Goal: Transaction & Acquisition: Purchase product/service

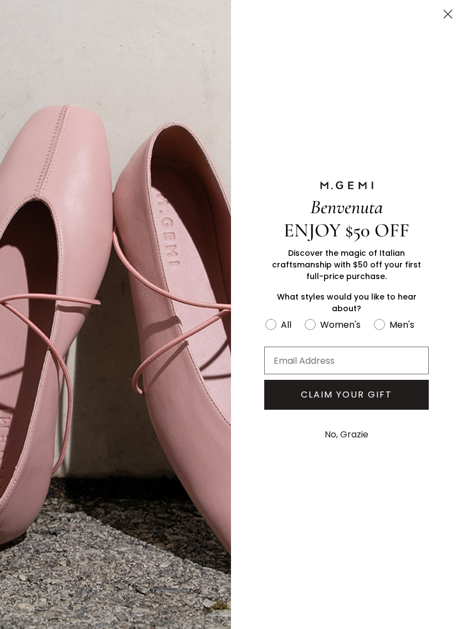
click at [447, 17] on circle "Close dialog" at bounding box center [448, 14] width 18 height 18
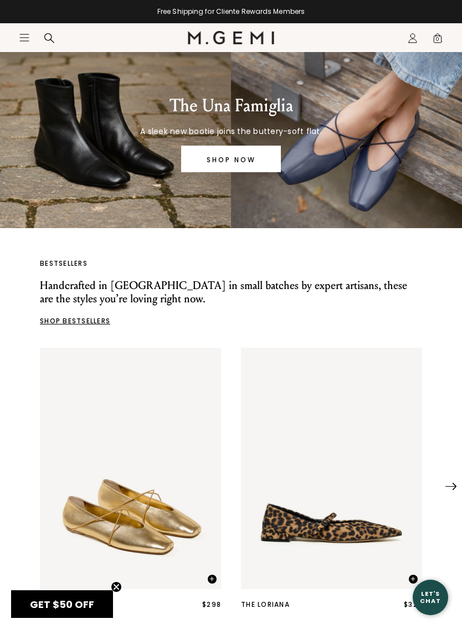
click at [22, 42] on icon "Icons/20x20/hamburger@2x" at bounding box center [24, 37] width 11 height 11
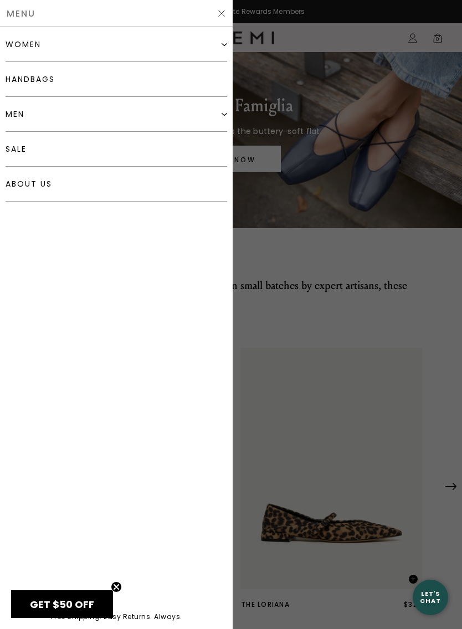
click at [223, 54] on div "women" at bounding box center [116, 44] width 221 height 35
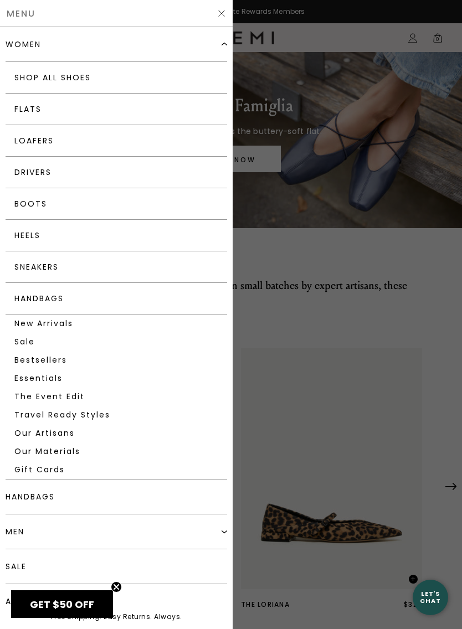
click at [81, 143] on link "Loafers" at bounding box center [116, 141] width 221 height 32
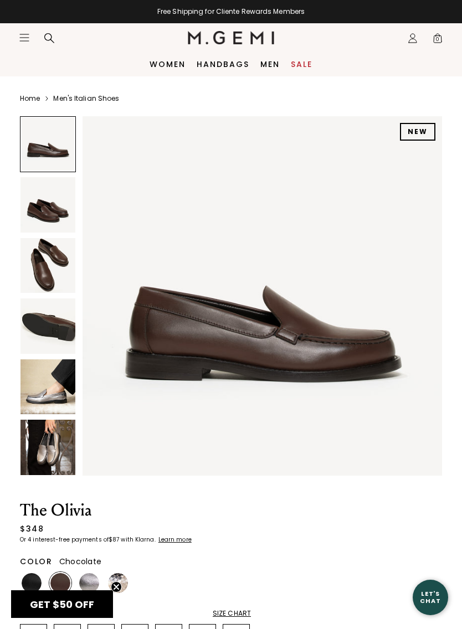
click at [50, 220] on img at bounding box center [47, 204] width 55 height 55
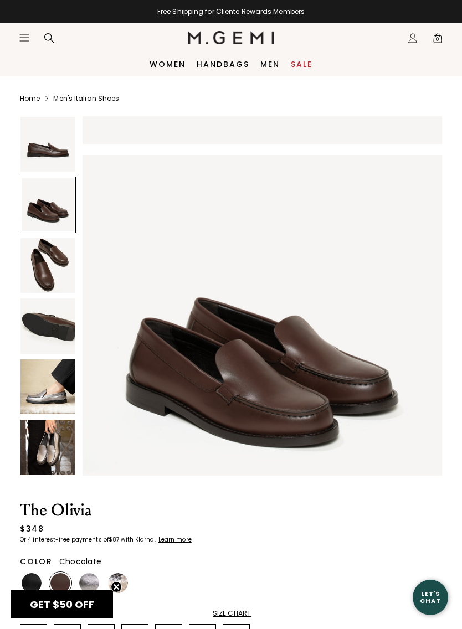
scroll to position [370, 0]
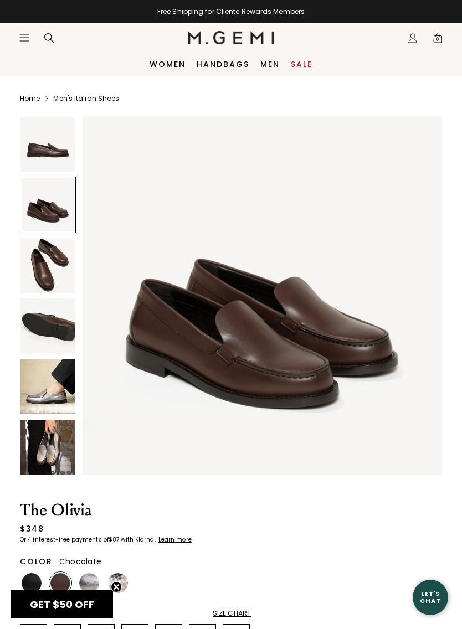
click at [49, 270] on img at bounding box center [47, 265] width 55 height 55
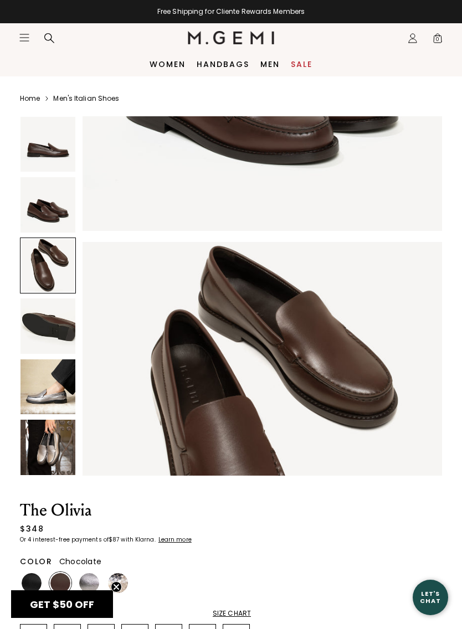
scroll to position [740, 0]
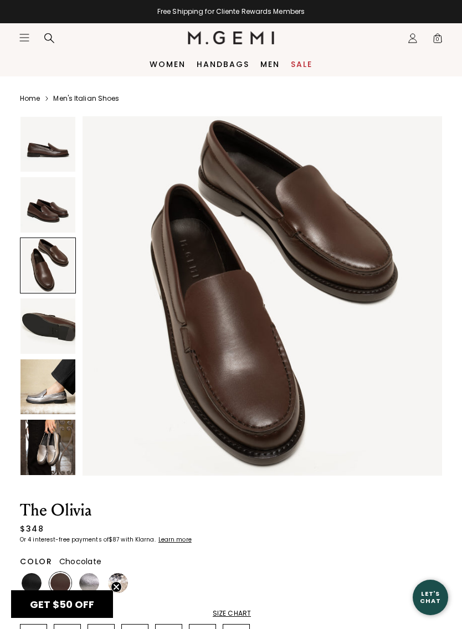
click at [54, 322] on img at bounding box center [47, 325] width 55 height 55
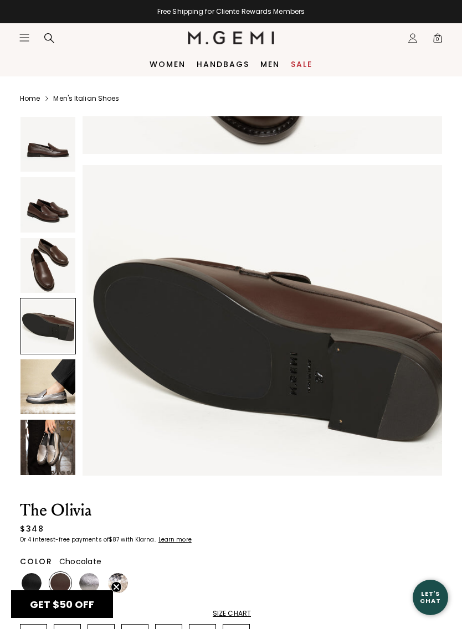
scroll to position [1111, 0]
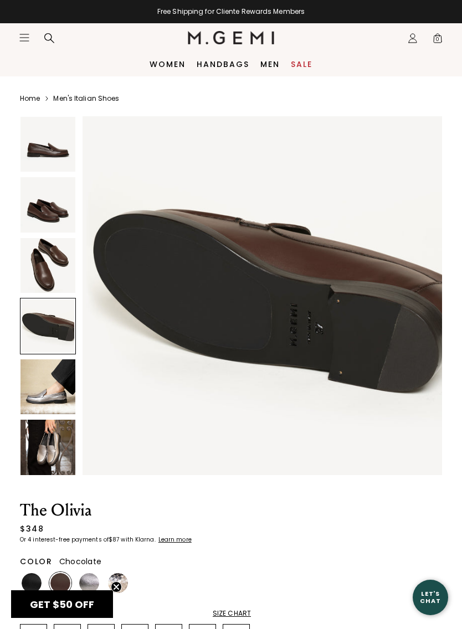
click at [49, 386] on img at bounding box center [47, 386] width 55 height 55
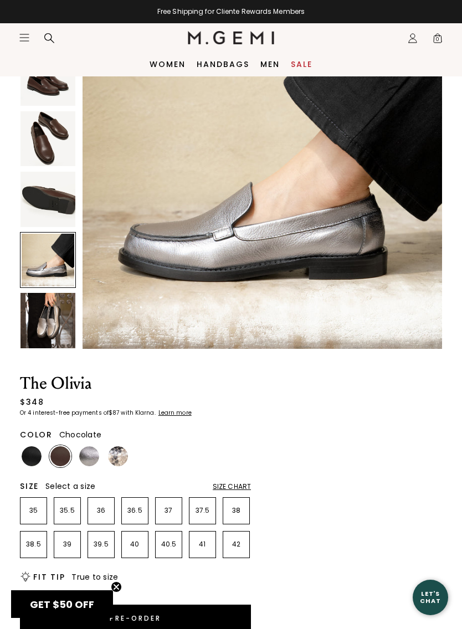
scroll to position [0, 0]
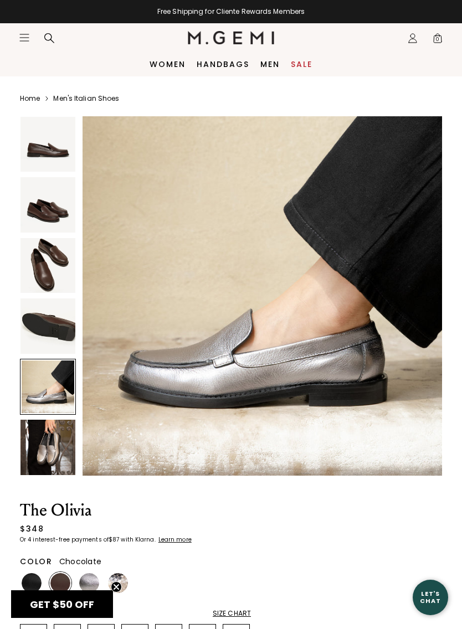
click at [50, 220] on img at bounding box center [47, 204] width 55 height 55
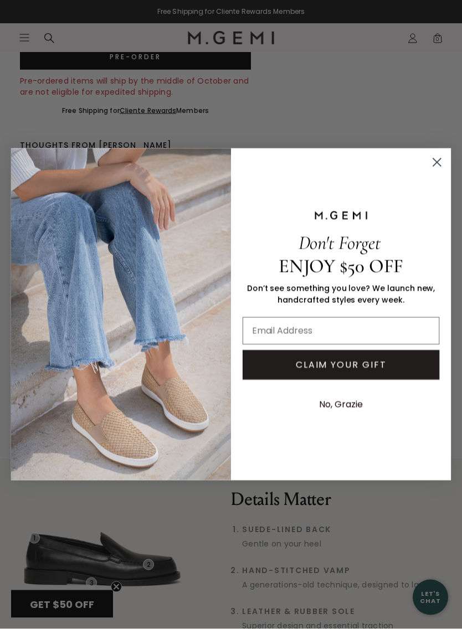
scroll to position [689, 0]
click at [437, 169] on circle "Close dialog" at bounding box center [436, 162] width 18 height 18
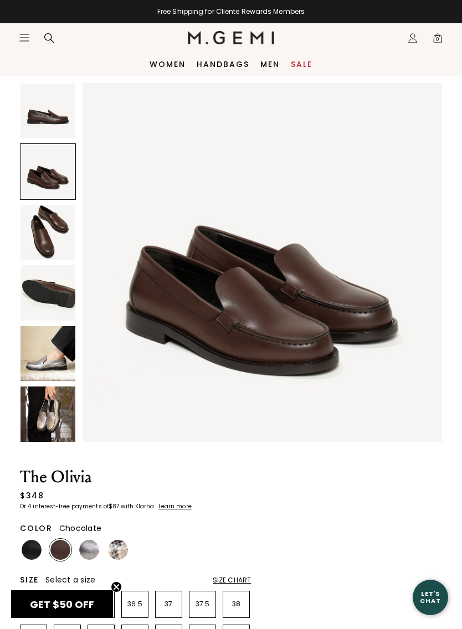
scroll to position [0, 0]
